Goal: Task Accomplishment & Management: Complete application form

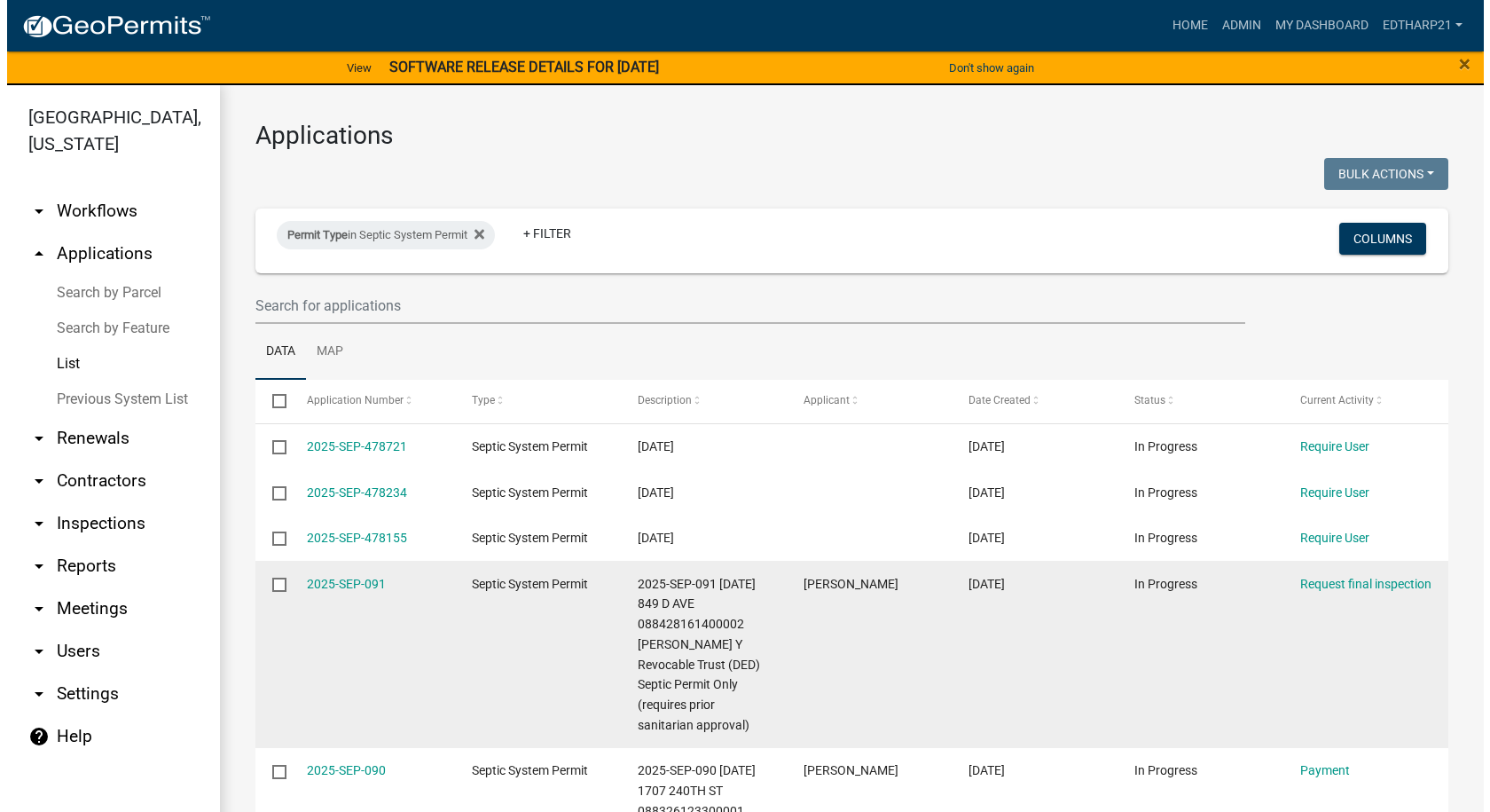
scroll to position [89, 0]
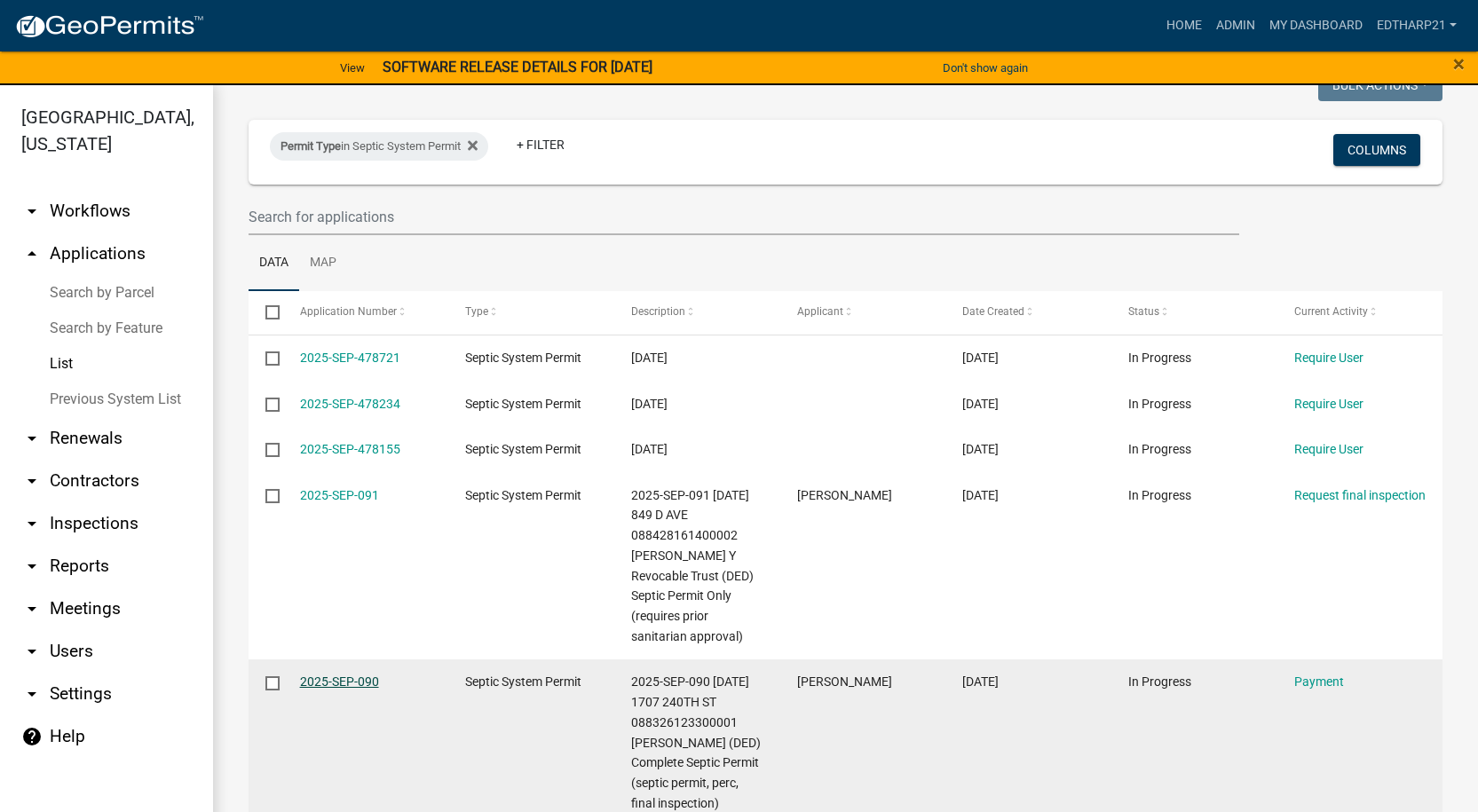
click at [354, 677] on link "2025-SEP-090" at bounding box center [339, 682] width 79 height 14
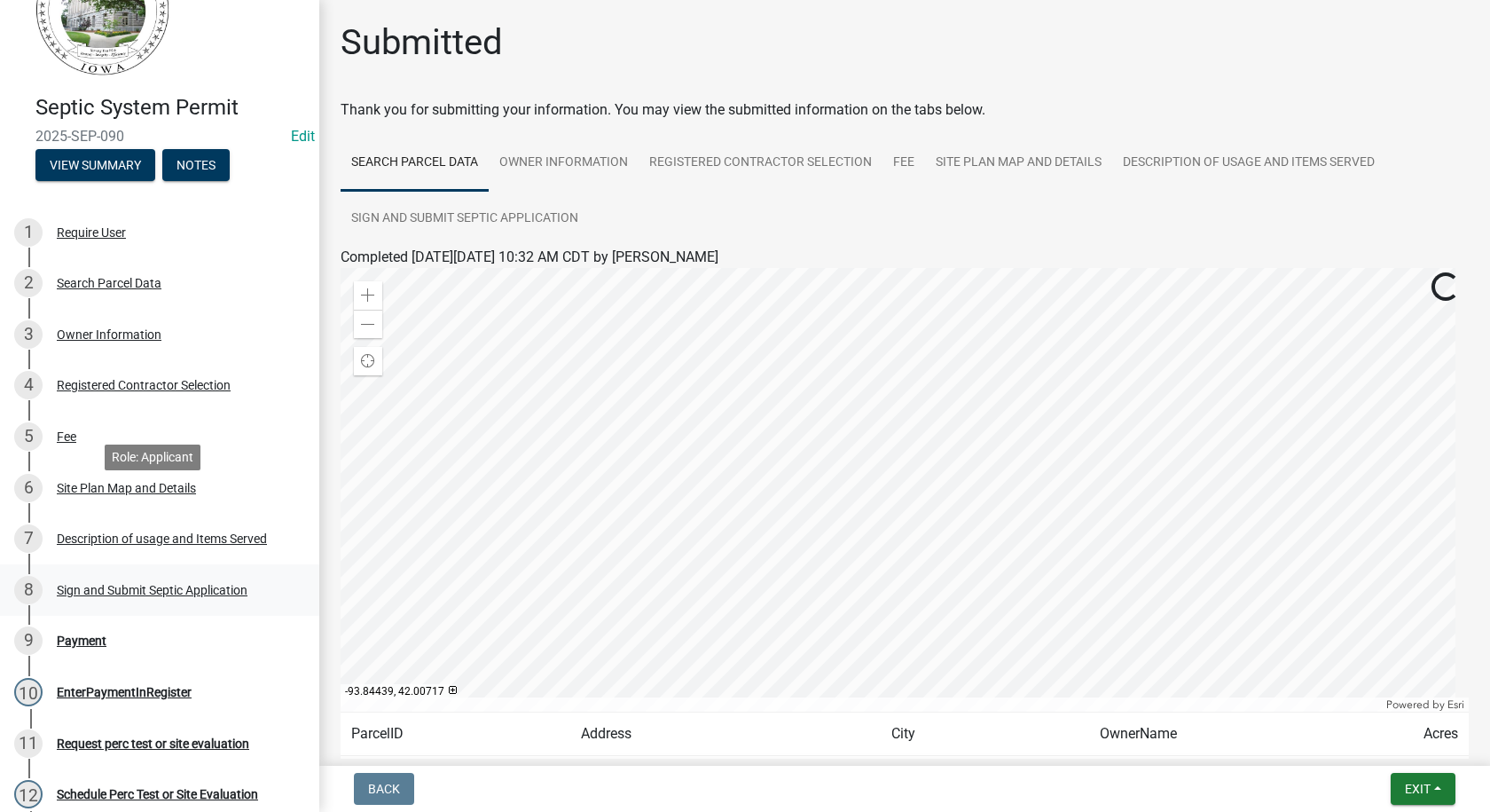
scroll to position [177, 0]
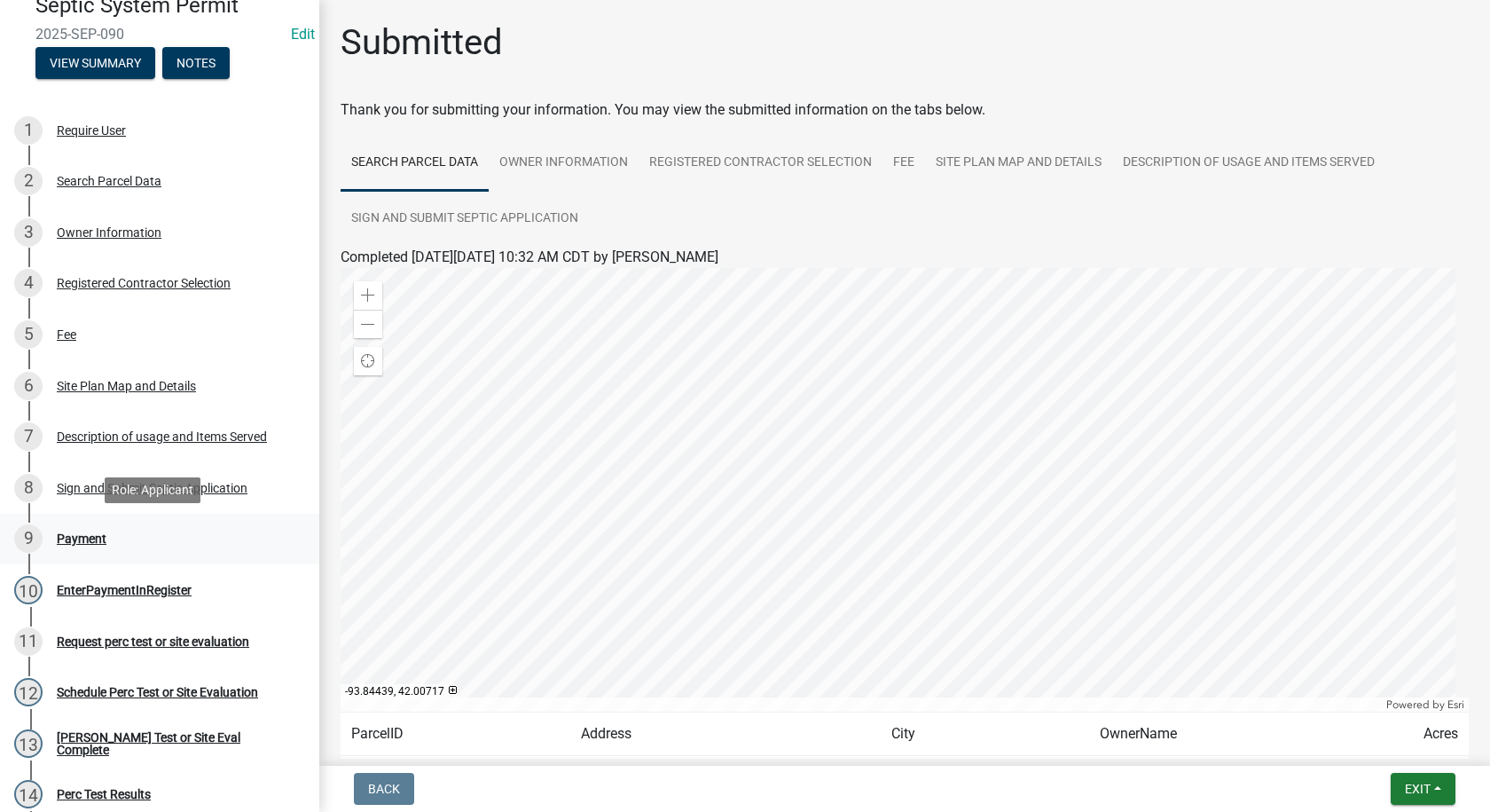
click at [74, 532] on div "Payment" at bounding box center [81, 539] width 50 height 13
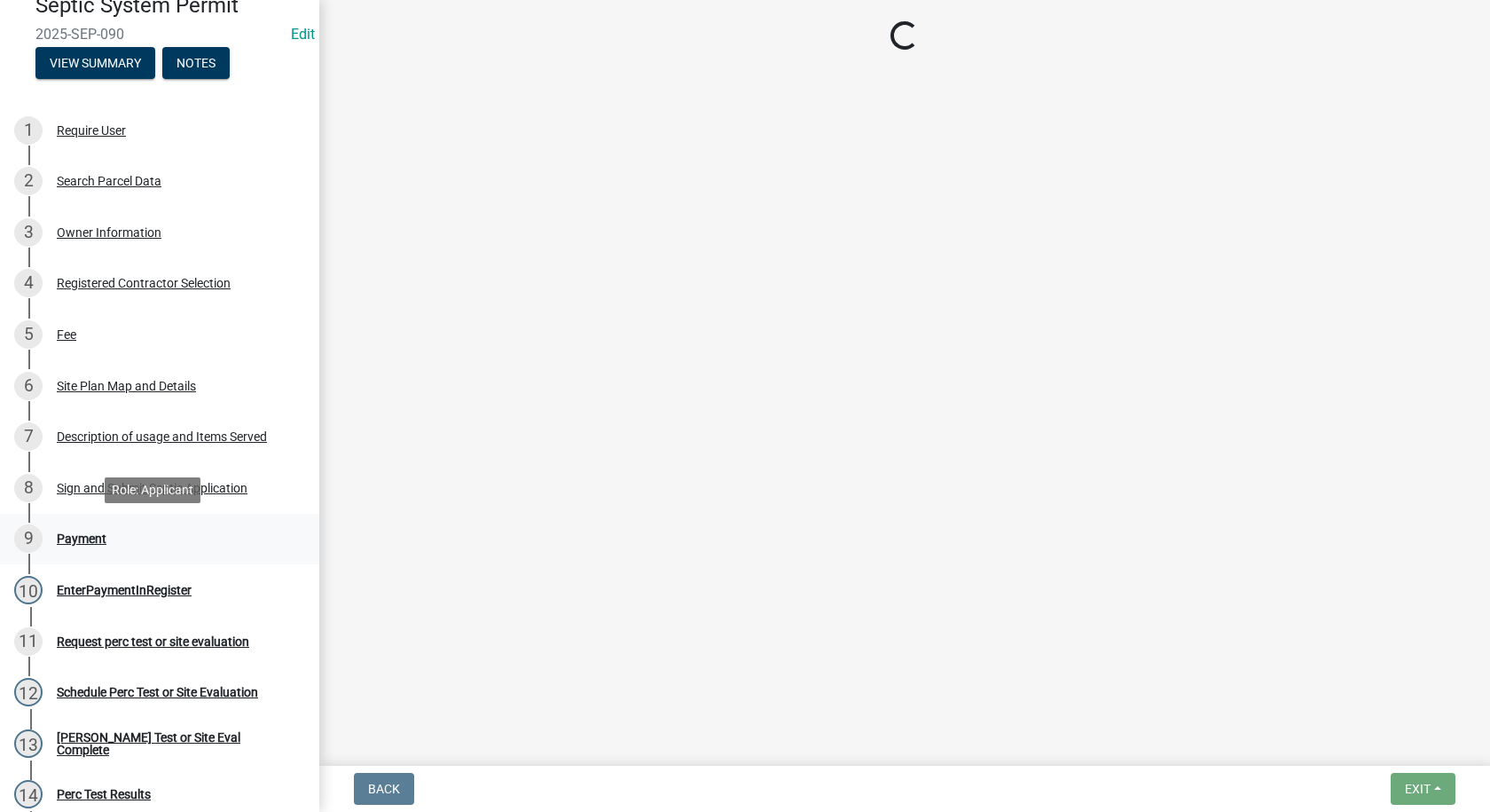
select select "1: 0"
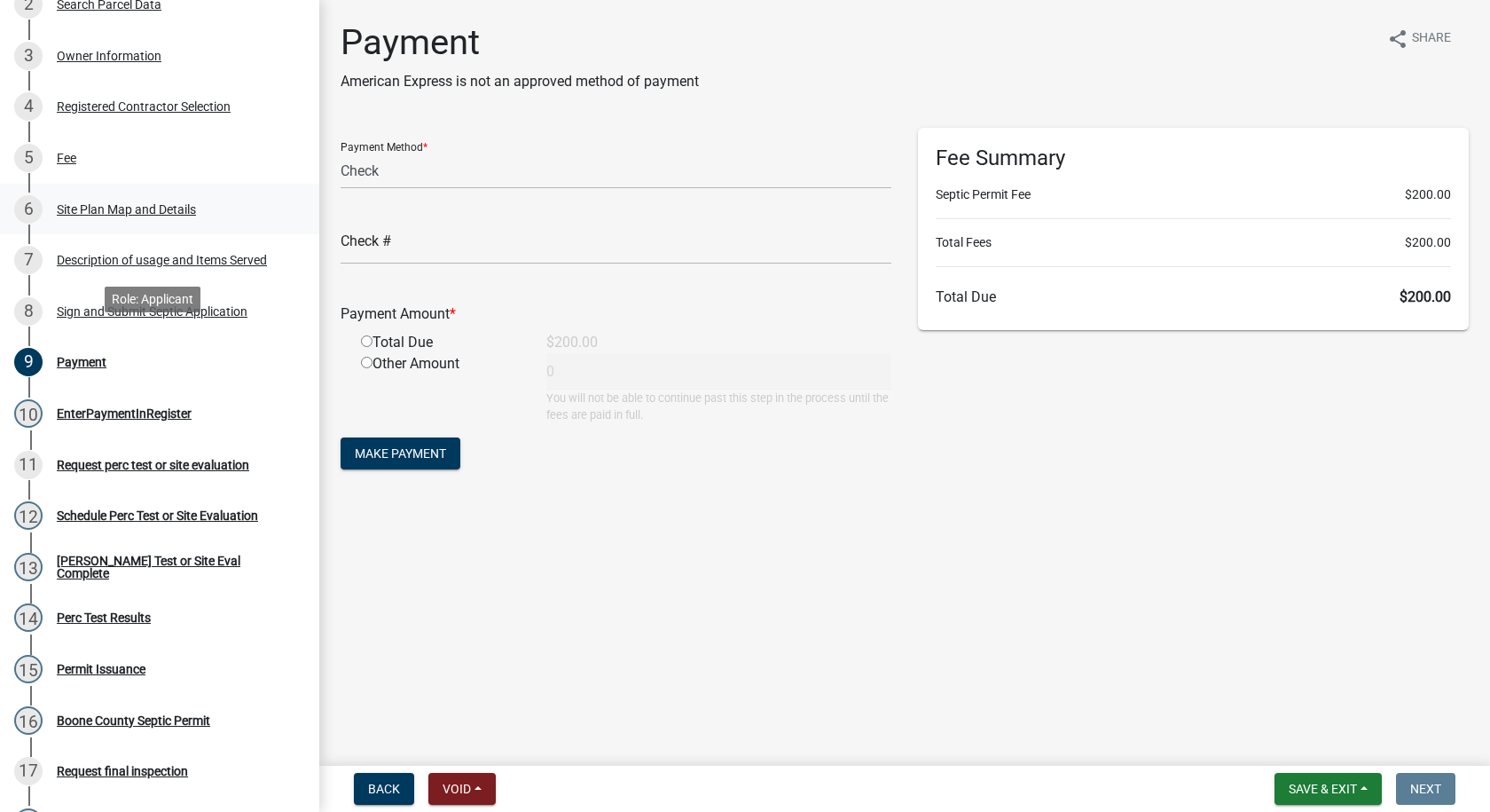
scroll to position [355, 0]
click at [202, 307] on div "Sign and Submit Septic Application" at bounding box center [152, 310] width 191 height 13
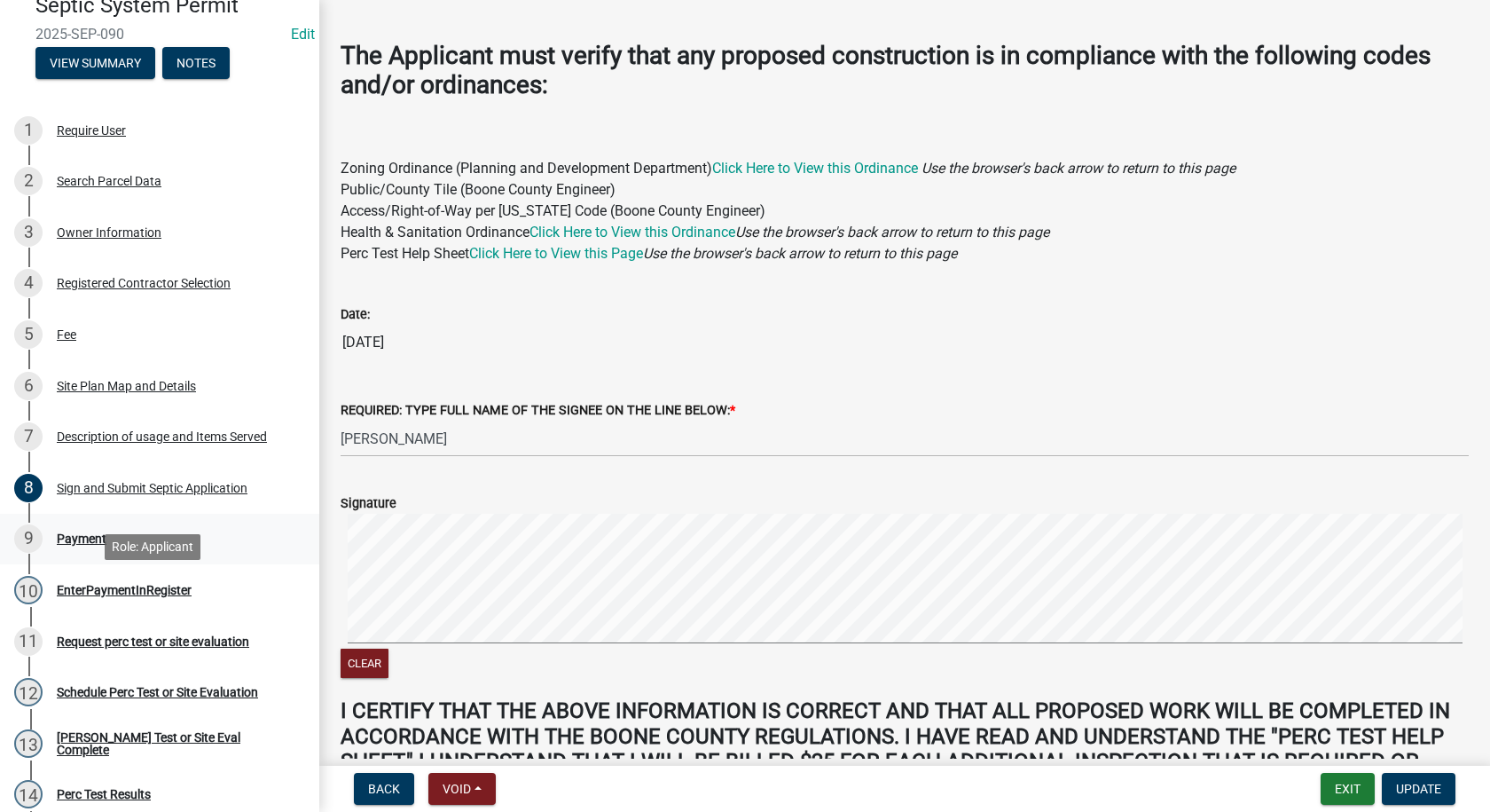
scroll to position [0, 0]
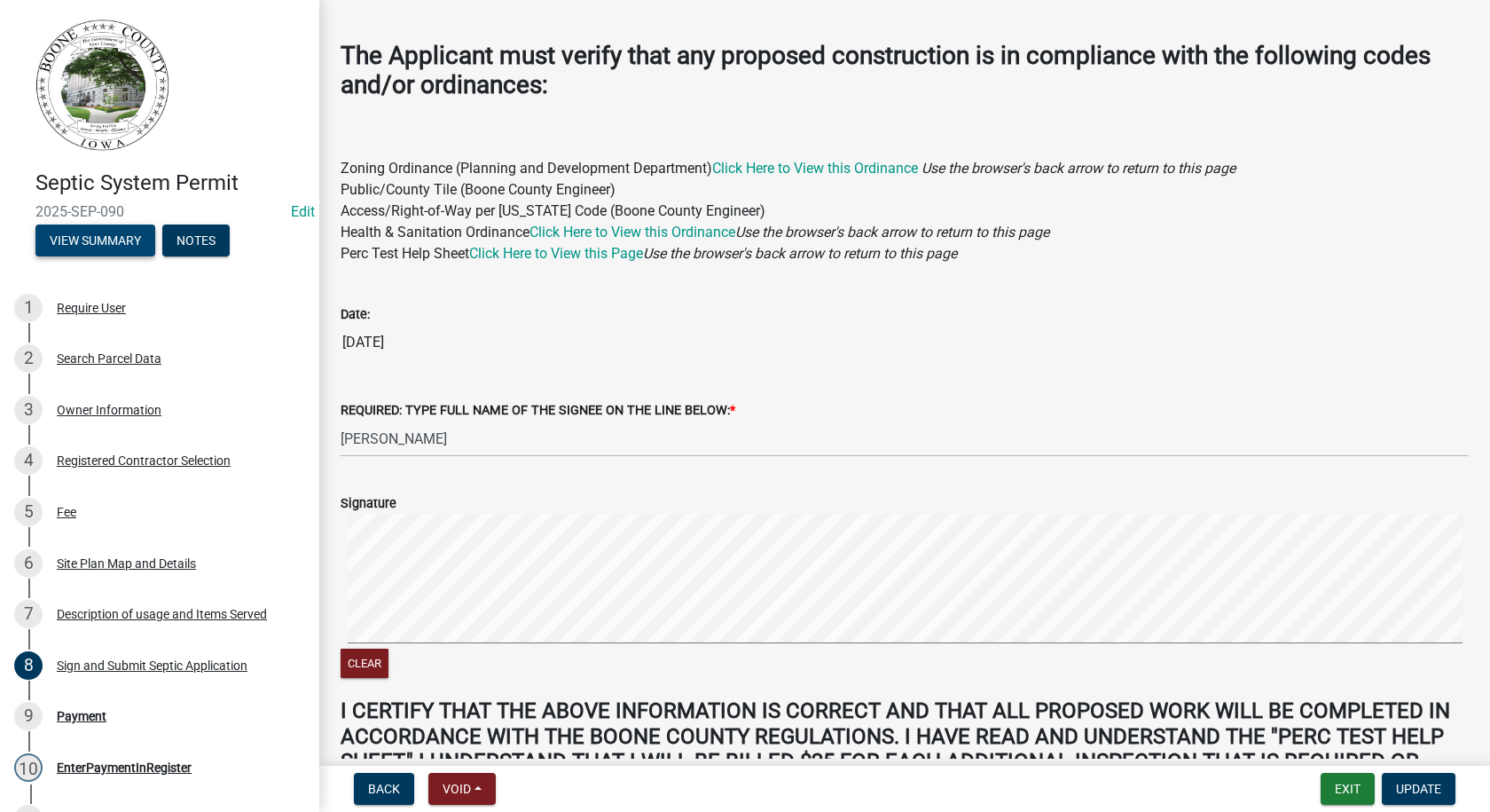
click at [114, 239] on button "View Summary" at bounding box center [95, 240] width 119 height 32
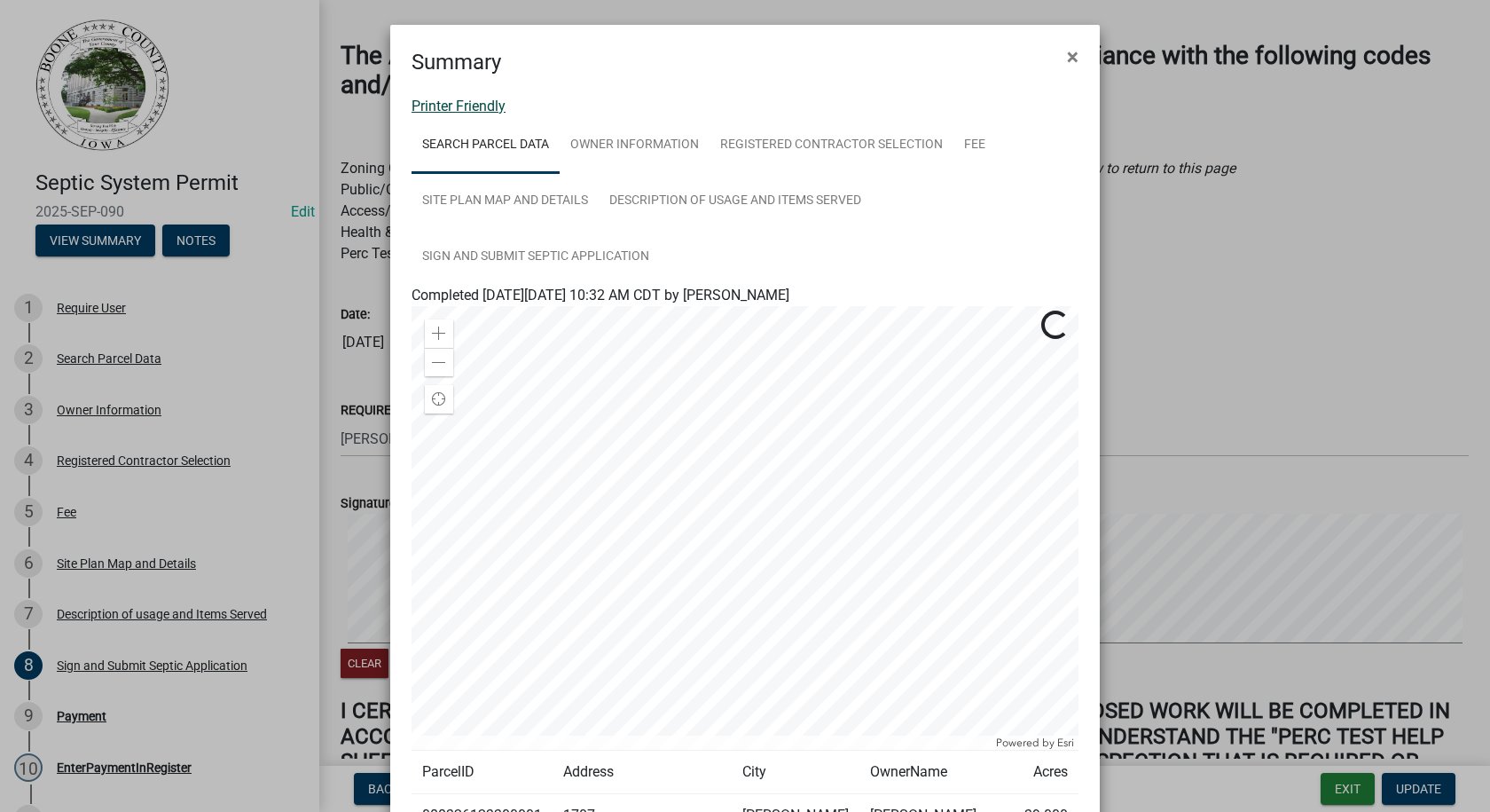
click at [451, 108] on link "Printer Friendly" at bounding box center [459, 106] width 94 height 17
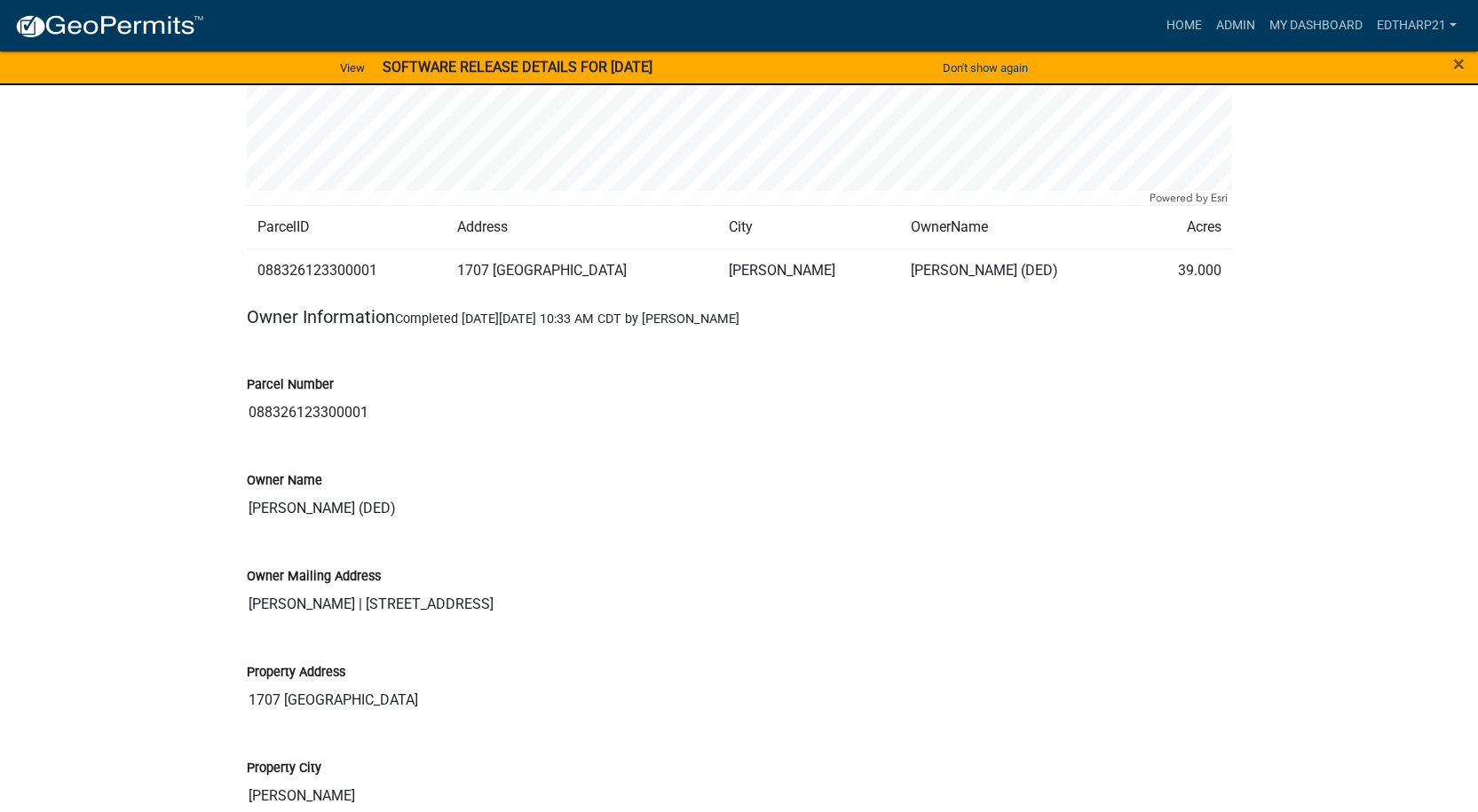
scroll to position [621, 0]
